Goal: Browse casually

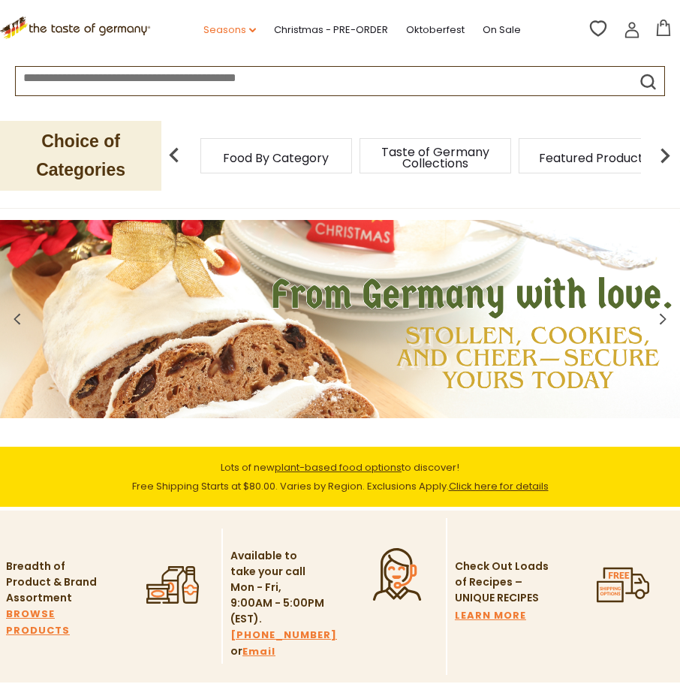
click at [253, 32] on icon "dropdown_arrow" at bounding box center [252, 30] width 7 height 5
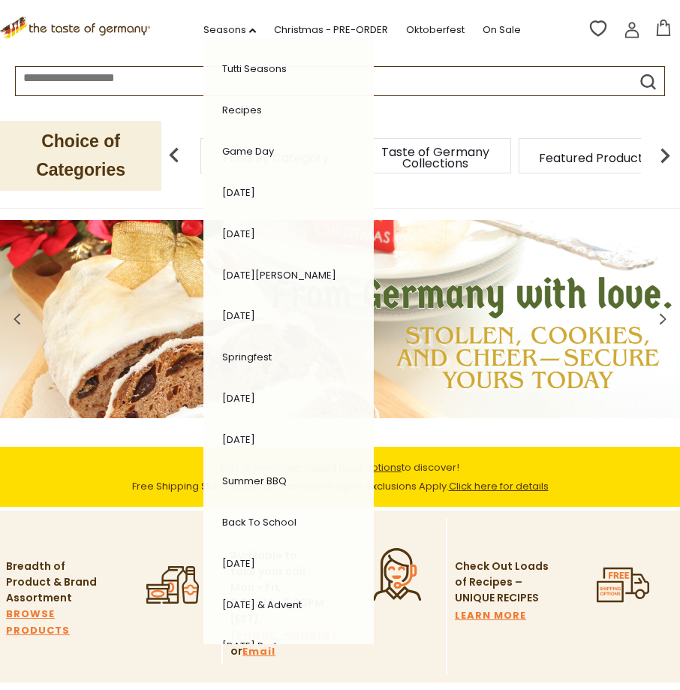
click at [139, 29] on icon at bounding box center [77, 27] width 154 height 20
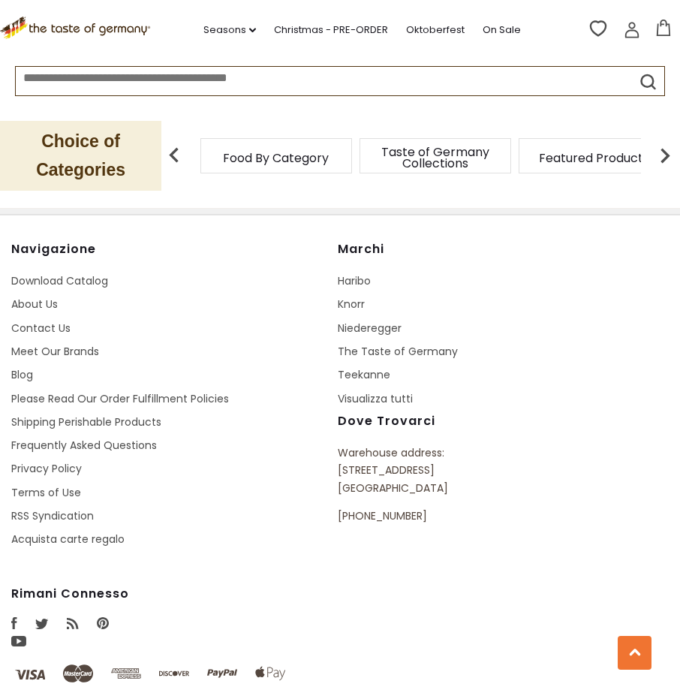
scroll to position [2725, 0]
